Goal: Register for event/course

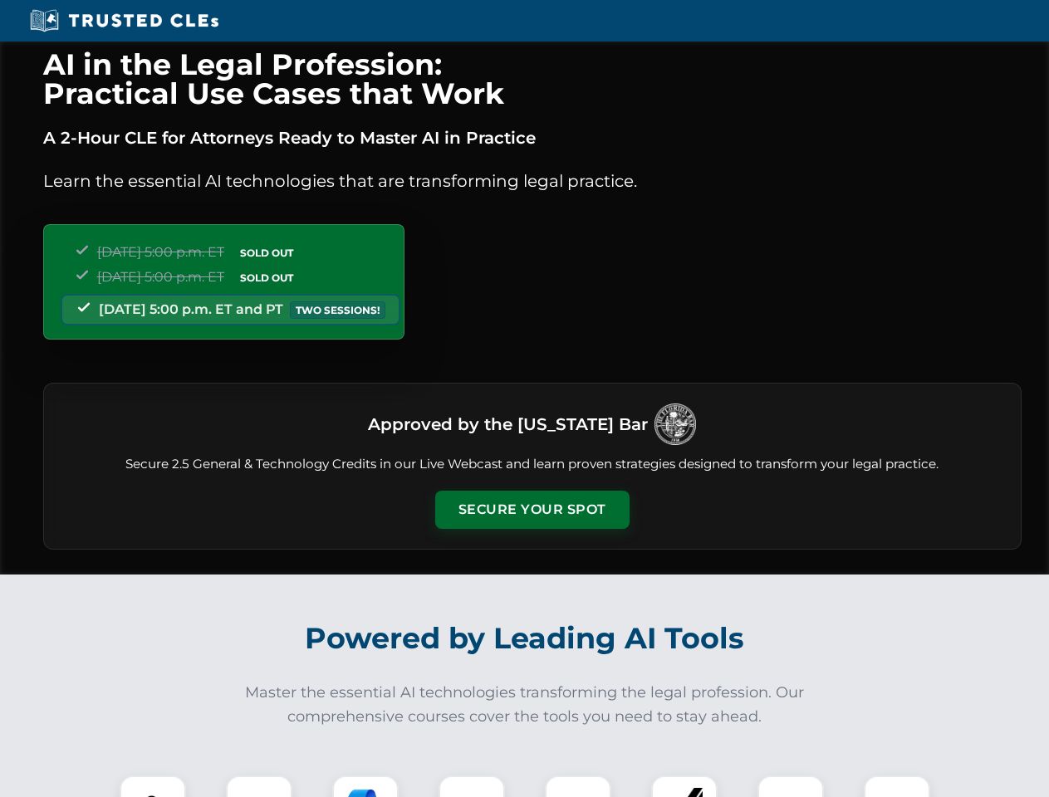
click at [531, 510] on button "Secure Your Spot" at bounding box center [532, 510] width 194 height 38
click at [153, 786] on img at bounding box center [153, 809] width 48 height 48
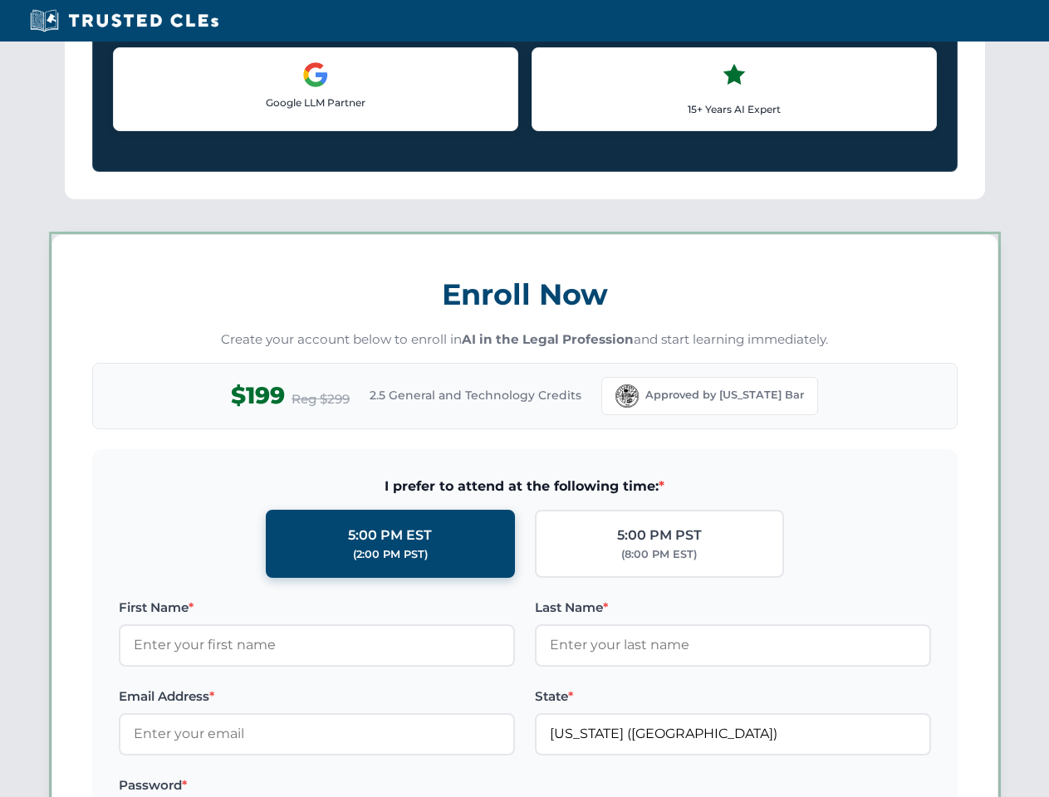
click at [365, 786] on label "Password *" at bounding box center [317, 786] width 396 height 20
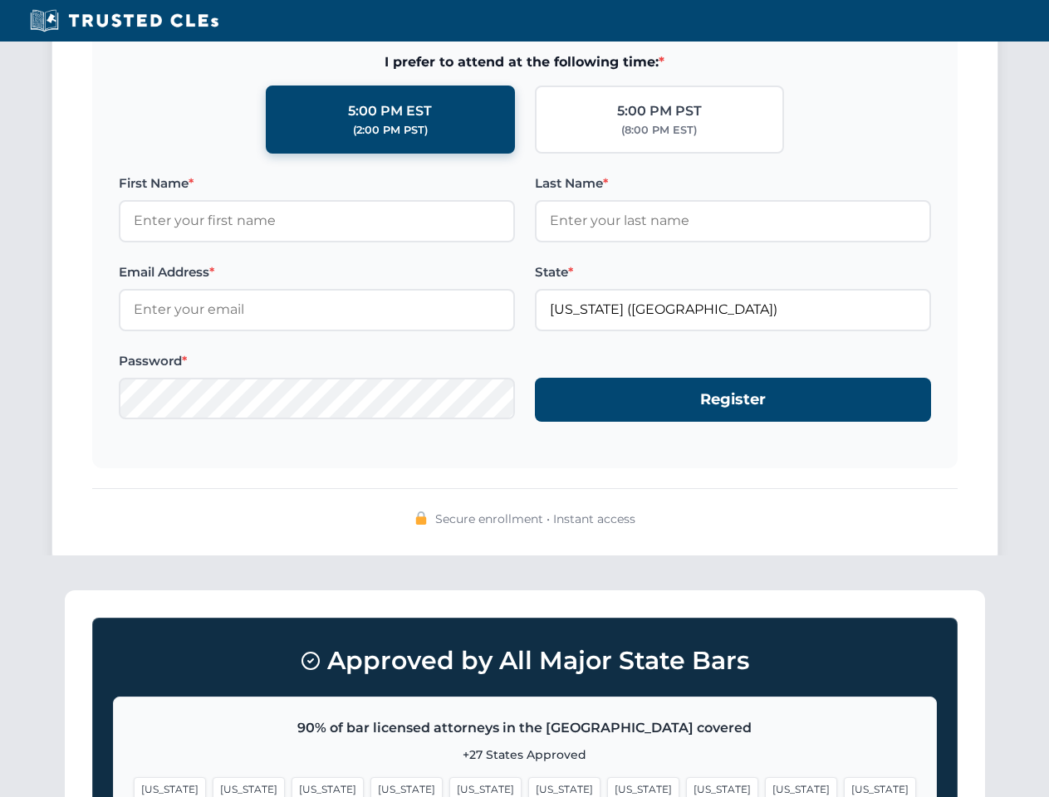
click at [765, 786] on span "[US_STATE]" at bounding box center [801, 789] width 72 height 24
